Goal: Check status: Check status

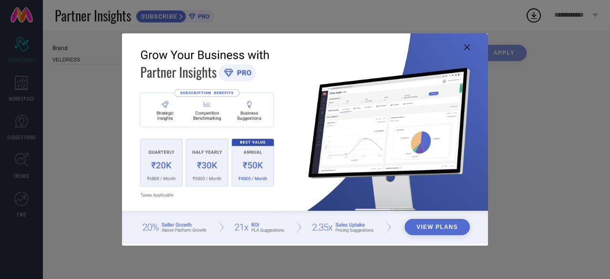
type input "All"
click at [468, 45] on icon at bounding box center [467, 47] width 6 height 6
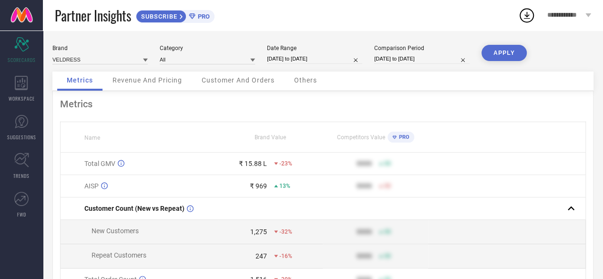
select select "7"
select select "2025"
select select "8"
select select "2025"
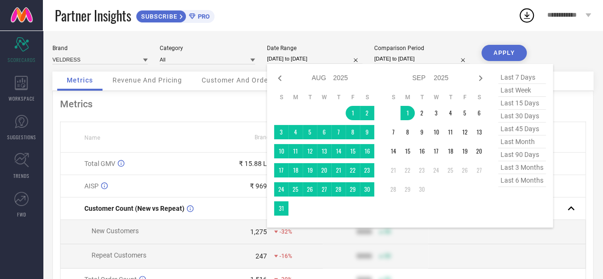
click at [309, 58] on input "[DATE] to [DATE]" at bounding box center [314, 59] width 95 height 10
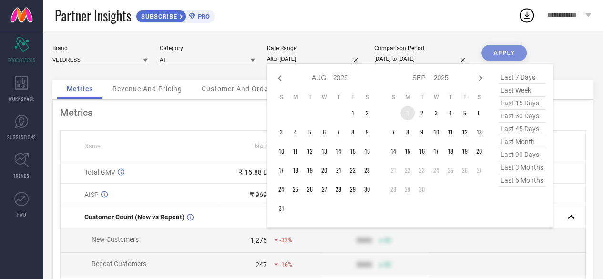
click at [403, 112] on td "1" at bounding box center [407, 113] width 14 height 14
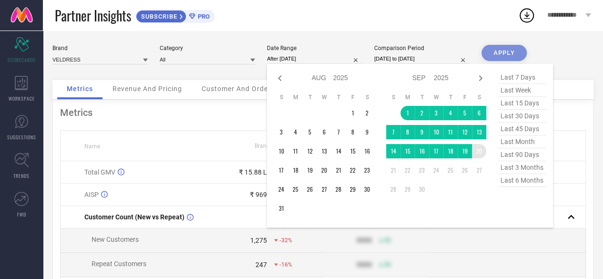
type input "[DATE] to [DATE]"
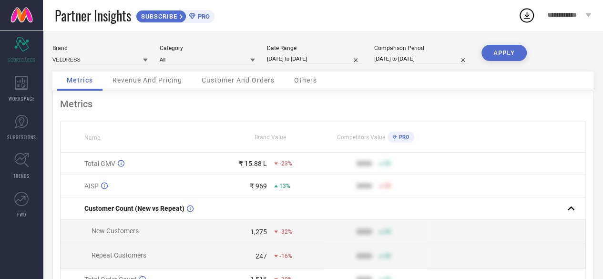
select select "6"
select select "2025"
select select "7"
select select "2025"
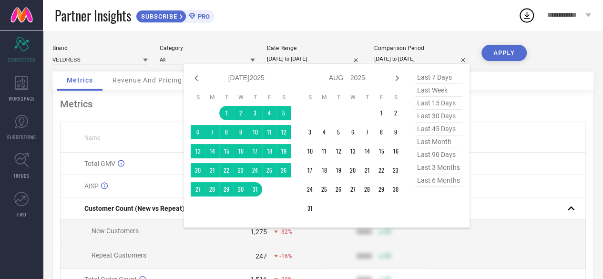
click at [397, 62] on input "[DATE] to [DATE]" at bounding box center [421, 59] width 95 height 10
type input "After [DATE]"
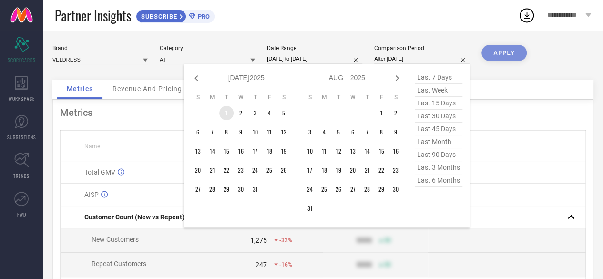
click at [228, 110] on td "1" at bounding box center [226, 113] width 14 height 14
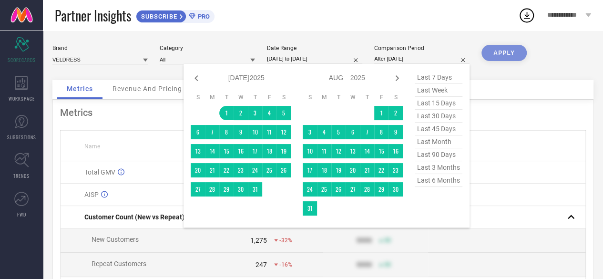
click at [327, 107] on td at bounding box center [324, 113] width 14 height 14
click at [202, 108] on td at bounding box center [198, 113] width 14 height 14
click at [281, 201] on table "S M T W T F S 1 2 3 4 5 6 7 8 9 10 11 12 13 14 15 16 17 18 19 20 21 22 23 24 25…" at bounding box center [241, 145] width 100 height 112
click at [344, 110] on td at bounding box center [338, 113] width 14 height 14
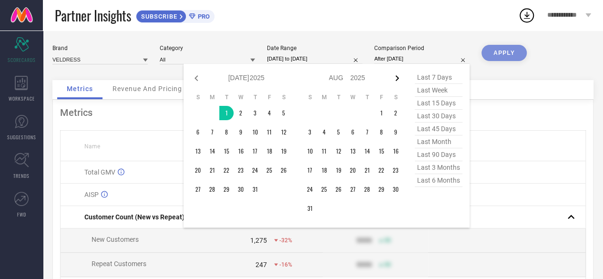
click at [397, 78] on icon at bounding box center [396, 77] width 11 height 11
select select "7"
select select "2025"
select select "8"
select select "2025"
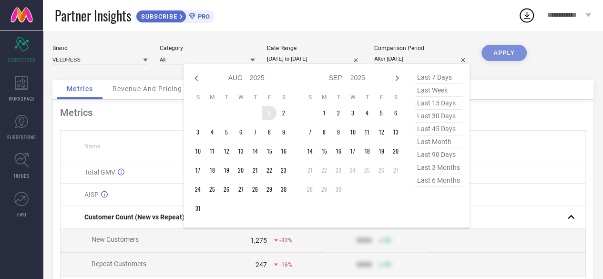
type input "[DATE] to [DATE]"
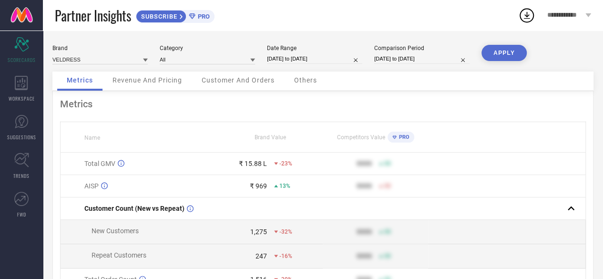
select select "6"
select select "2025"
select select "7"
select select "2025"
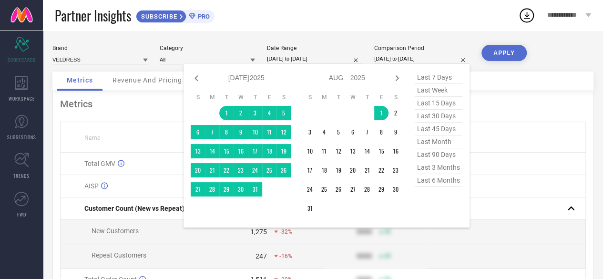
click at [424, 57] on input "[DATE] to [DATE]" at bounding box center [421, 59] width 95 height 10
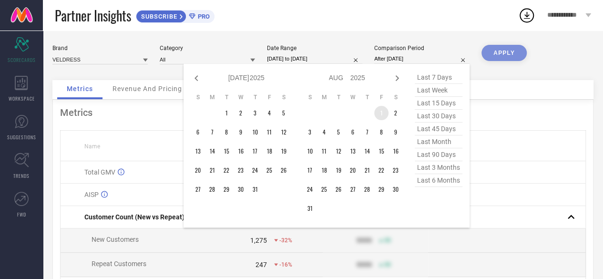
click at [382, 111] on td "1" at bounding box center [381, 113] width 14 height 14
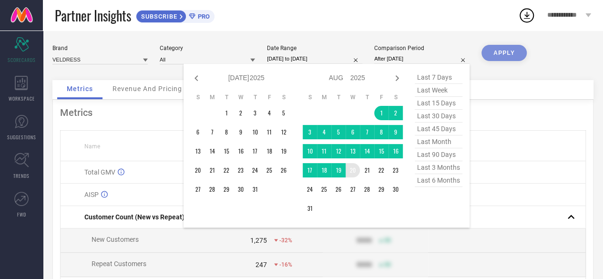
type input "[DATE] to [DATE]"
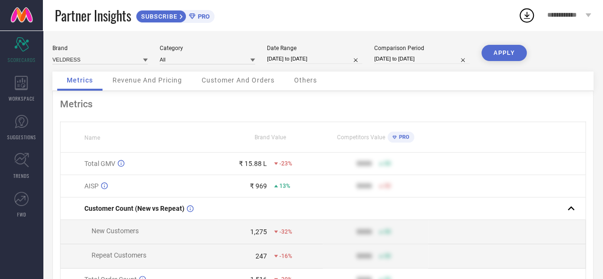
click at [506, 49] on button "APPLY" at bounding box center [503, 53] width 45 height 16
select select "7"
select select "2025"
select select "8"
select select "2025"
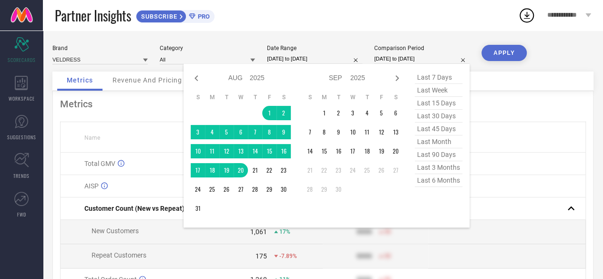
click at [411, 58] on input "[DATE] to [DATE]" at bounding box center [421, 59] width 95 height 10
click at [194, 79] on icon at bounding box center [196, 77] width 11 height 11
select select "6"
select select "2025"
select select "7"
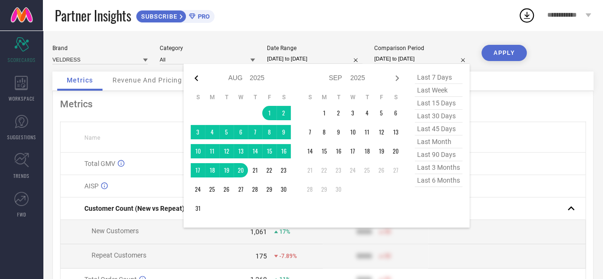
select select "2025"
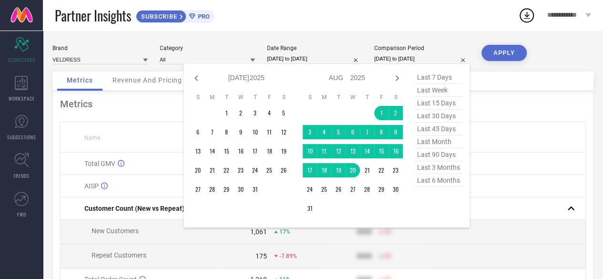
click at [194, 79] on icon at bounding box center [196, 77] width 11 height 11
select select "5"
select select "2025"
select select "6"
select select "2025"
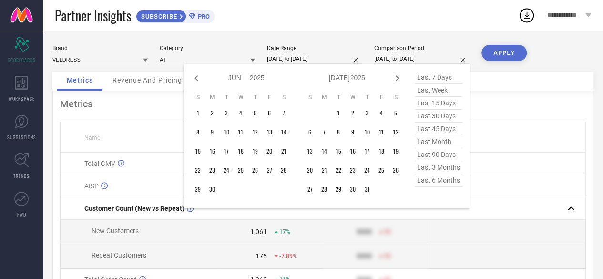
click at [194, 79] on icon at bounding box center [196, 77] width 11 height 11
select select "4"
select select "2025"
select select "5"
select select "2025"
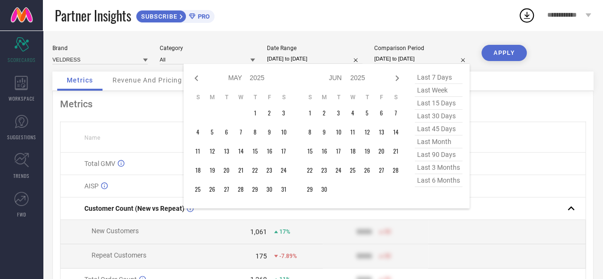
click at [194, 79] on icon at bounding box center [196, 77] width 11 height 11
select select "11"
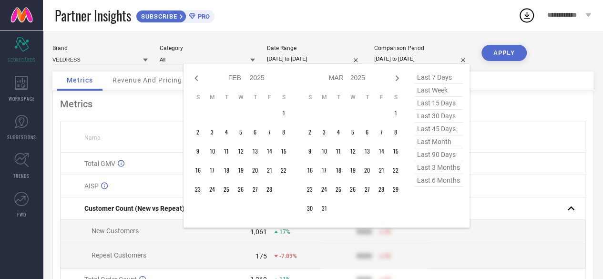
select select "2024"
select select "2025"
click at [194, 79] on icon at bounding box center [196, 77] width 11 height 11
select select "9"
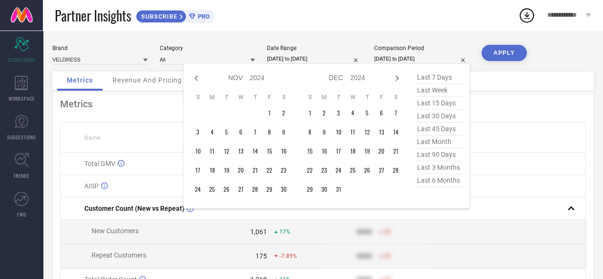
select select "2024"
select select "10"
select select "2024"
click at [194, 79] on icon at bounding box center [196, 77] width 11 height 11
select select "8"
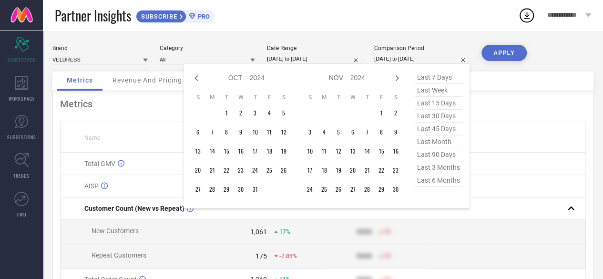
select select "2024"
select select "9"
select select "2024"
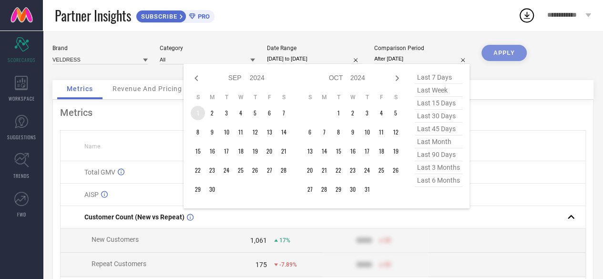
click at [198, 112] on td "1" at bounding box center [198, 113] width 14 height 14
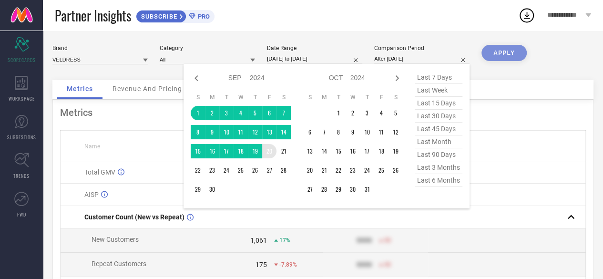
type input "[DATE] to [DATE]"
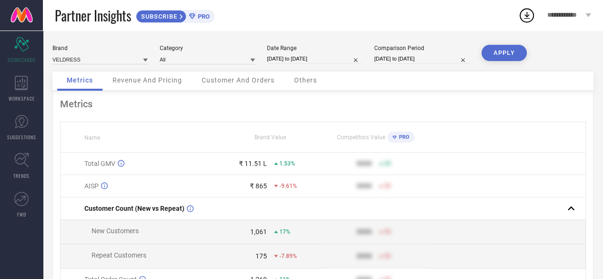
click at [516, 46] on button "APPLY" at bounding box center [503, 53] width 45 height 16
